Goal: Information Seeking & Learning: Learn about a topic

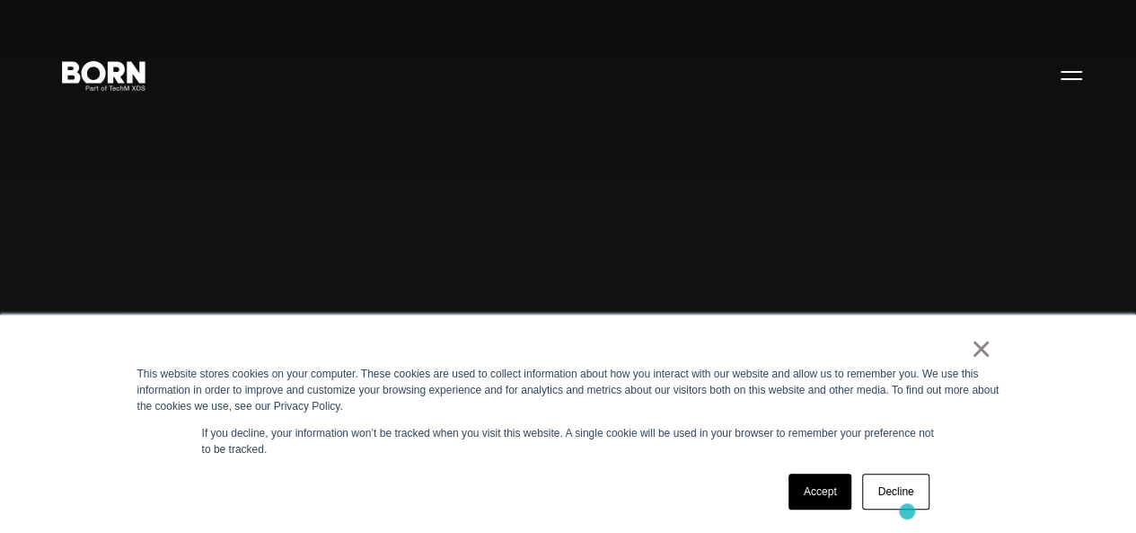
click at [908, 511] on div "Accept Decline" at bounding box center [859, 491] width 152 height 47
click at [893, 496] on link "Decline" at bounding box center [895, 491] width 66 height 36
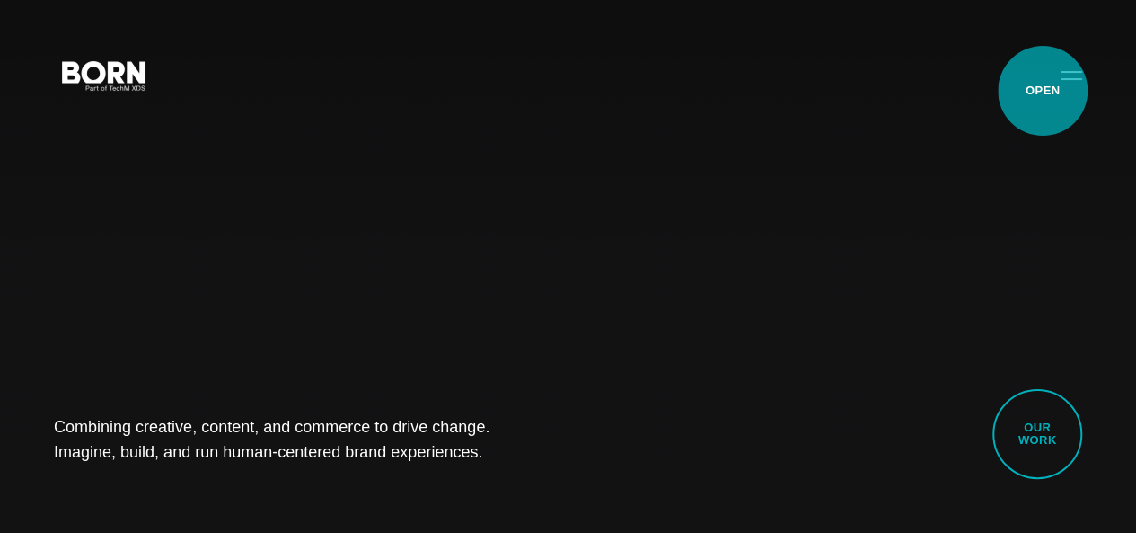
click at [1050, 91] on button "Primary Menu" at bounding box center [1071, 75] width 43 height 38
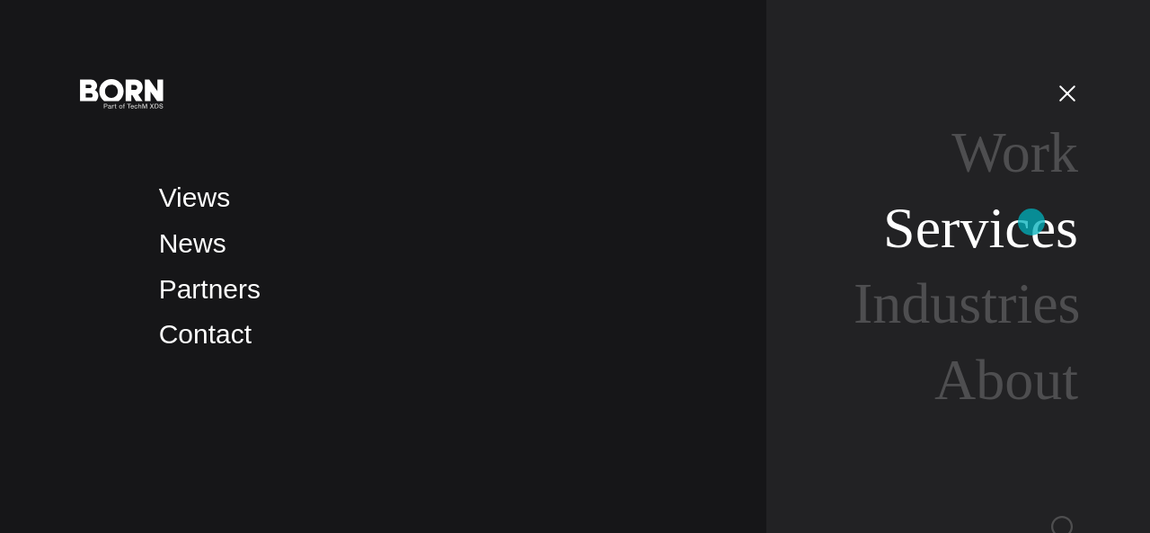
click at [1031, 222] on link "Services" at bounding box center [980, 228] width 195 height 64
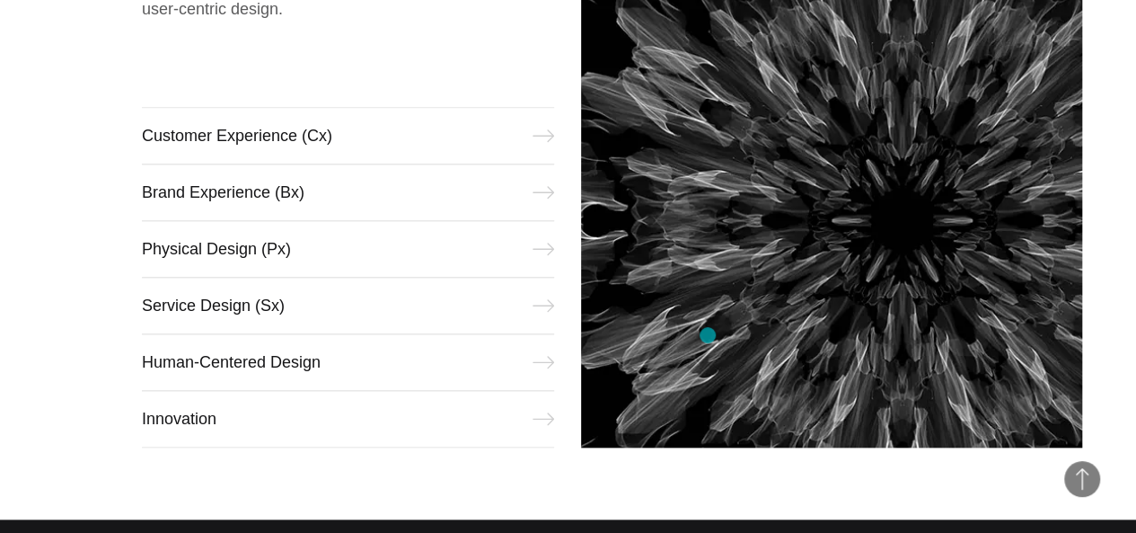
scroll to position [742, 0]
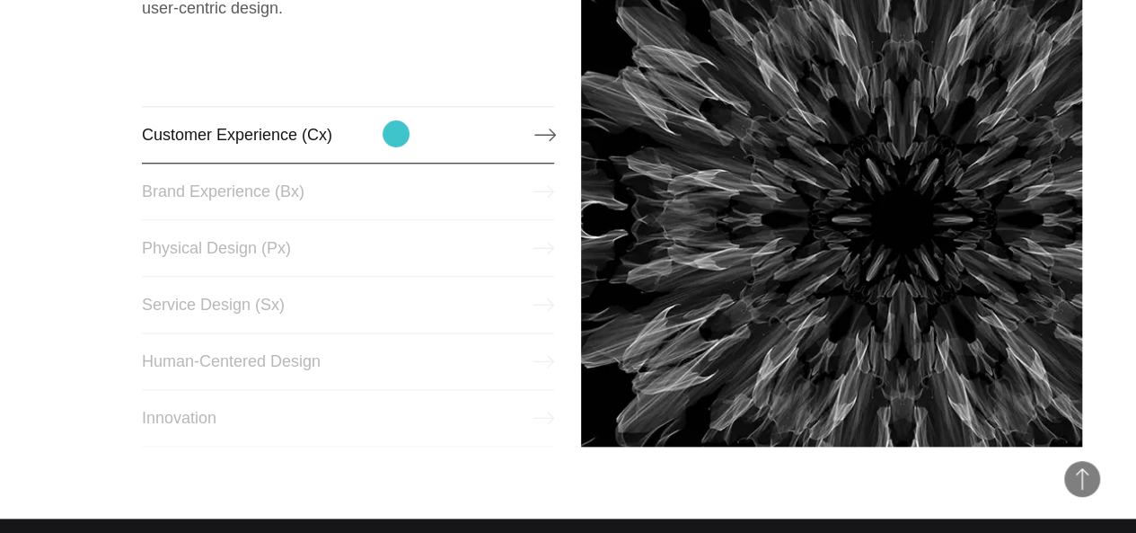
click at [396, 134] on link "Customer Experience (Cx)" at bounding box center [348, 134] width 413 height 57
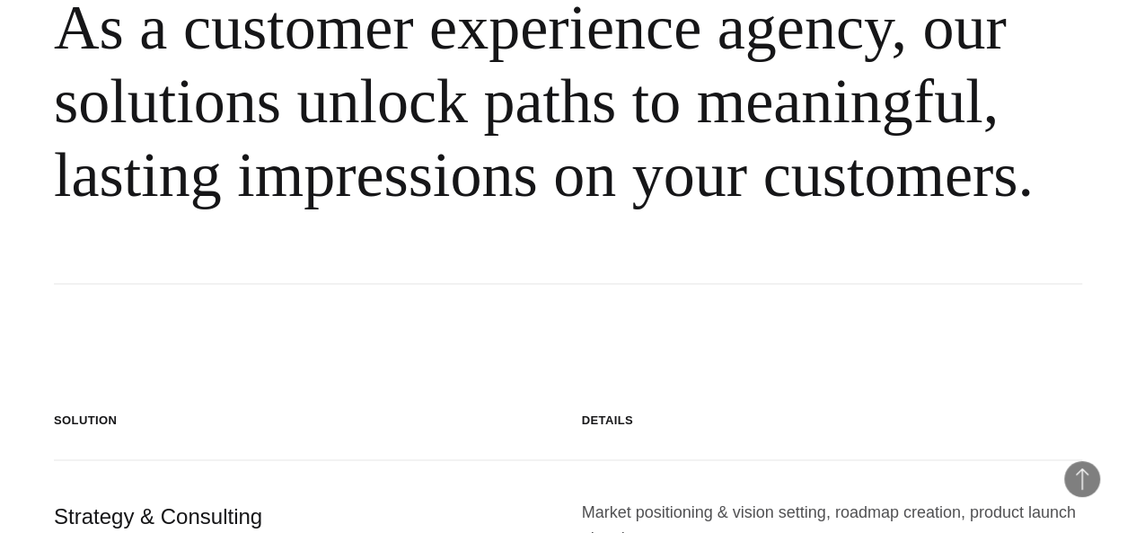
scroll to position [1172, 0]
